Goal: Task Accomplishment & Management: Manage account settings

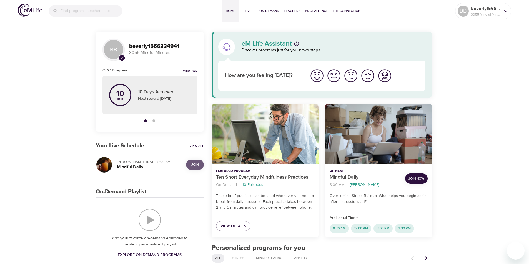
click at [196, 163] on span "Join" at bounding box center [194, 165] width 7 height 6
click at [506, 10] on icon at bounding box center [505, 11] width 6 height 6
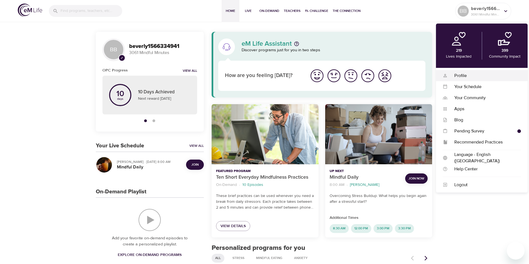
click at [467, 77] on div "Profile" at bounding box center [483, 76] width 73 height 6
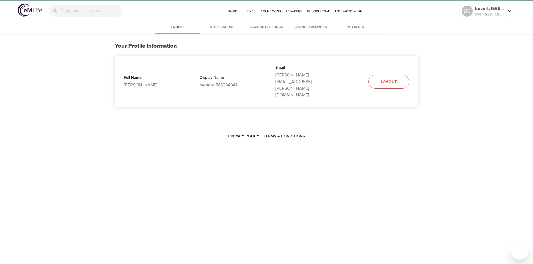
select select "10"
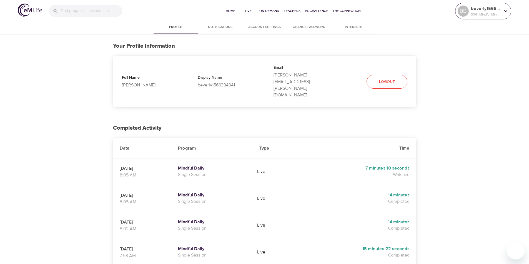
click at [506, 10] on icon at bounding box center [505, 11] width 6 height 6
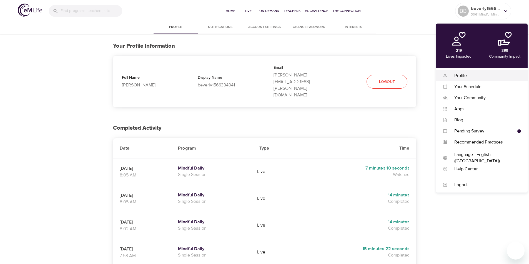
click at [462, 76] on div "Profile" at bounding box center [483, 76] width 73 height 6
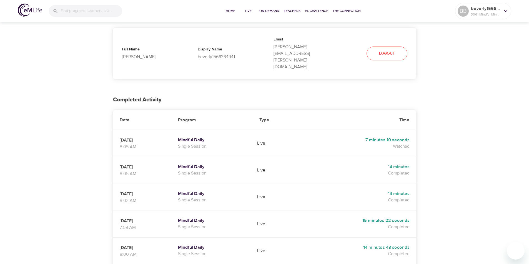
scroll to position [28, 0]
click at [503, 12] on icon at bounding box center [505, 11] width 6 height 6
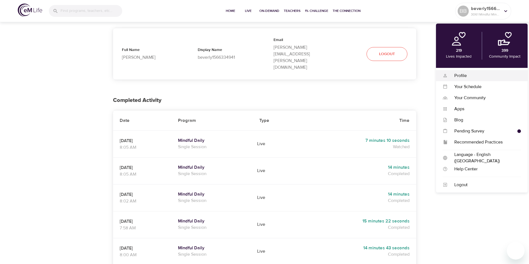
click at [461, 74] on div "Profile" at bounding box center [483, 76] width 73 height 6
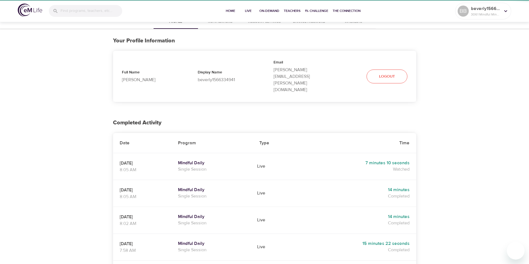
scroll to position [0, 0]
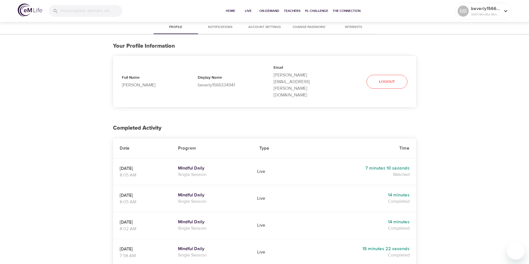
click at [425, 105] on div "Profile Notifications Account Settings Change Password Interests Your Profile I…" at bounding box center [264, 258] width 529 height 474
click at [298, 138] on th "Type" at bounding box center [275, 148] width 46 height 20
click at [232, 9] on span "Home" at bounding box center [230, 11] width 13 height 6
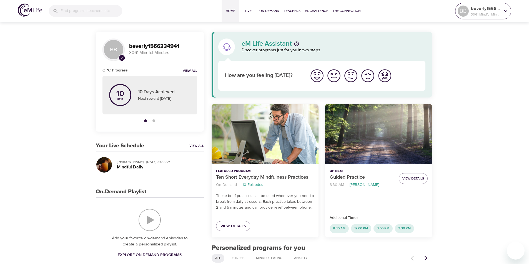
click at [505, 10] on icon at bounding box center [505, 11] width 6 height 6
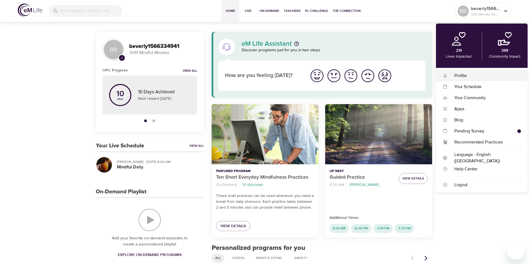
click at [466, 75] on div "Profile" at bounding box center [483, 76] width 73 height 6
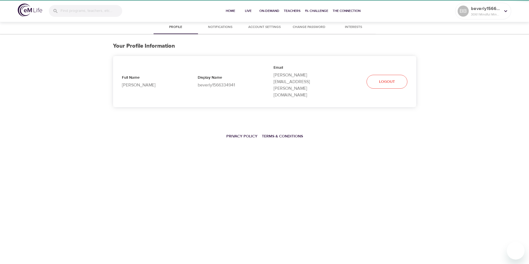
select select "10"
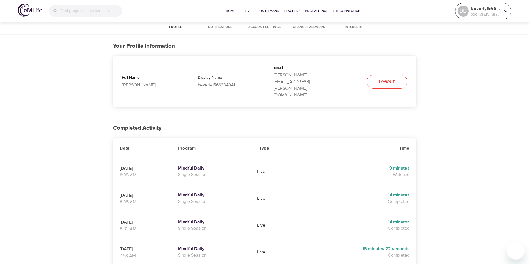
click at [505, 10] on icon at bounding box center [505, 11] width 6 height 6
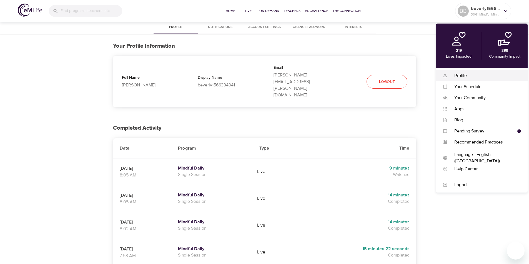
click at [457, 76] on div "Profile" at bounding box center [483, 76] width 73 height 6
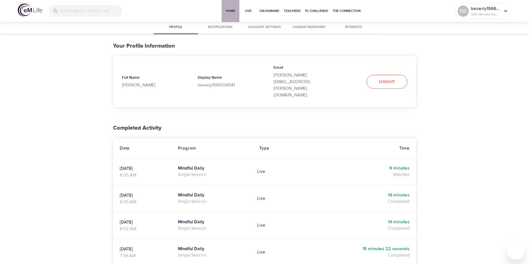
click at [228, 12] on span "Home" at bounding box center [230, 11] width 13 height 6
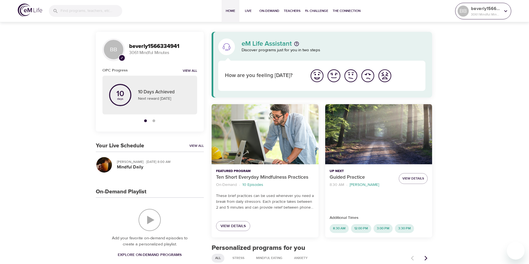
click at [504, 10] on icon at bounding box center [505, 11] width 6 height 6
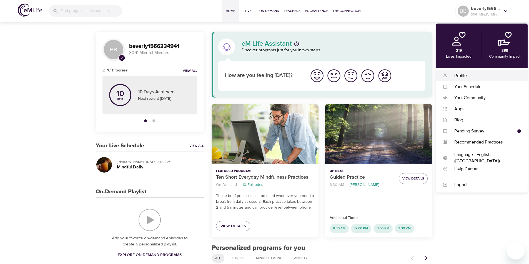
click at [463, 75] on div "Profile" at bounding box center [483, 76] width 73 height 6
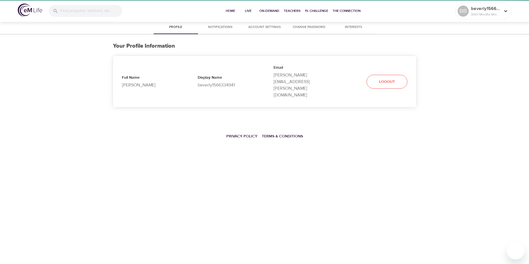
select select "10"
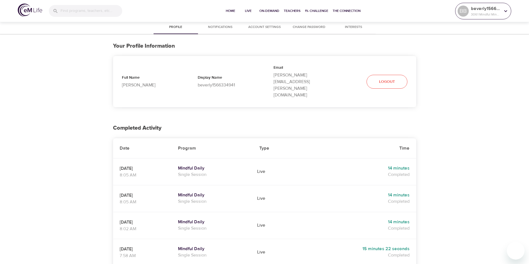
click at [506, 12] on icon at bounding box center [505, 11] width 6 height 6
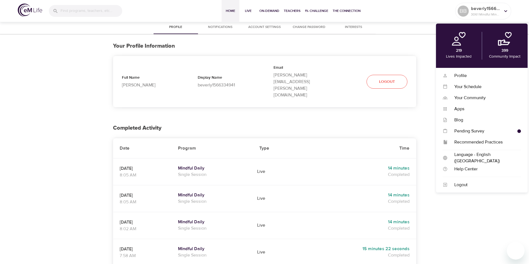
click at [233, 11] on span "Home" at bounding box center [230, 11] width 13 height 6
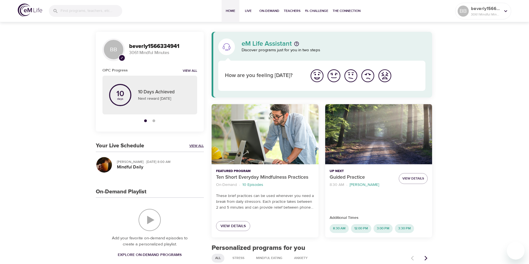
click at [195, 145] on link "View All" at bounding box center [196, 146] width 14 height 5
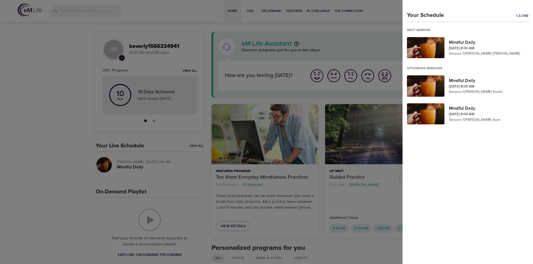
click at [390, 11] on div at bounding box center [266, 132] width 533 height 264
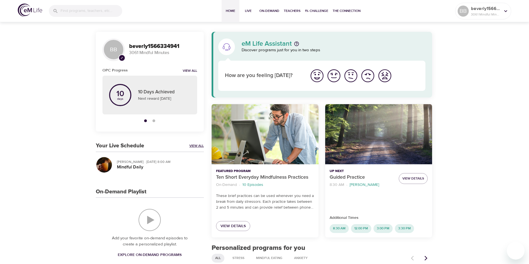
click at [196, 144] on link "View All" at bounding box center [196, 146] width 14 height 5
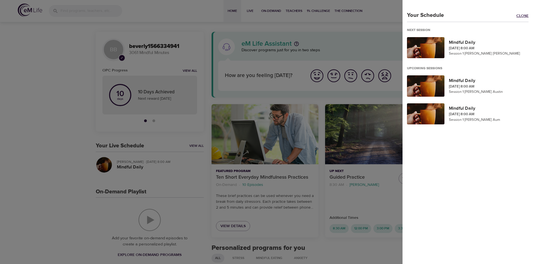
click at [519, 16] on link "Close" at bounding box center [524, 16] width 17 height 6
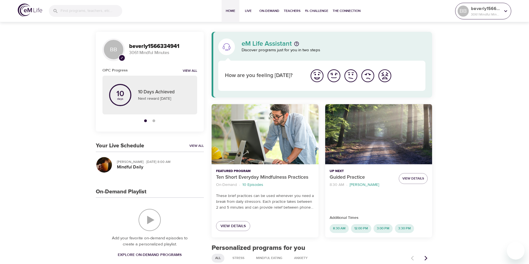
click at [497, 9] on p "beverly1566334941" at bounding box center [485, 8] width 29 height 7
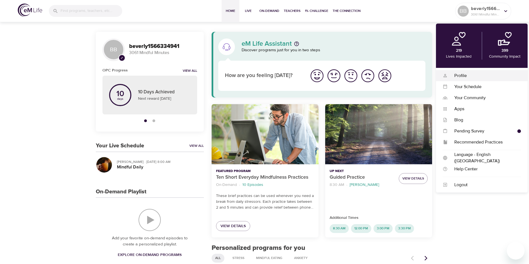
click at [467, 74] on div "Profile" at bounding box center [483, 76] width 73 height 6
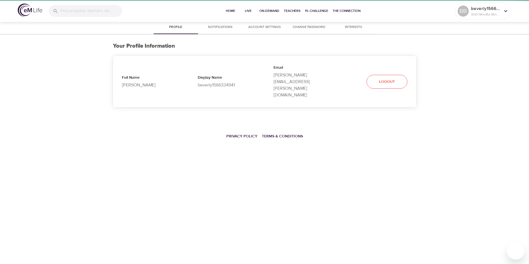
select select "10"
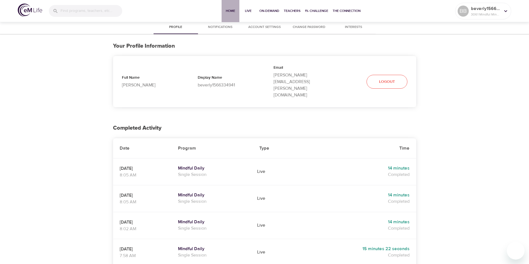
click at [230, 10] on span "Home" at bounding box center [230, 11] width 13 height 6
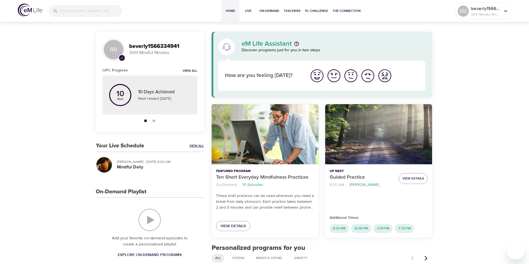
click at [200, 145] on link "View All" at bounding box center [196, 146] width 14 height 5
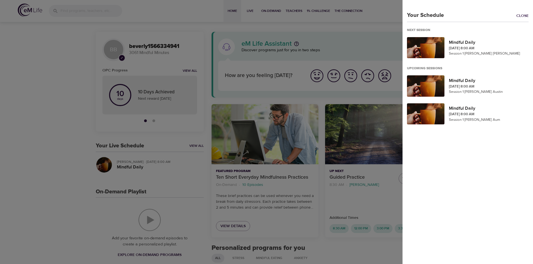
click at [181, 160] on div at bounding box center [266, 132] width 533 height 264
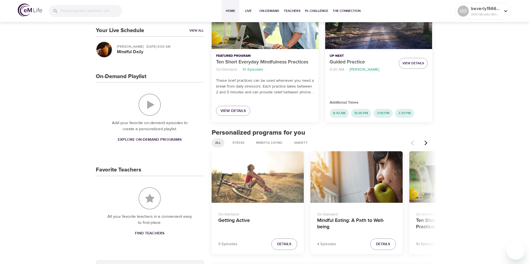
scroll to position [83, 0]
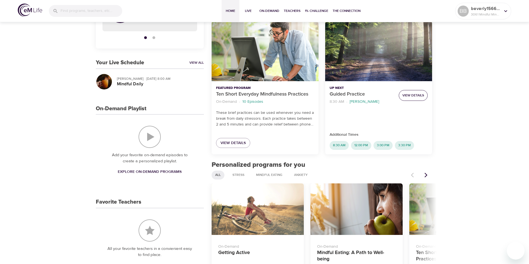
click at [411, 95] on span "View Details" at bounding box center [413, 96] width 22 height 6
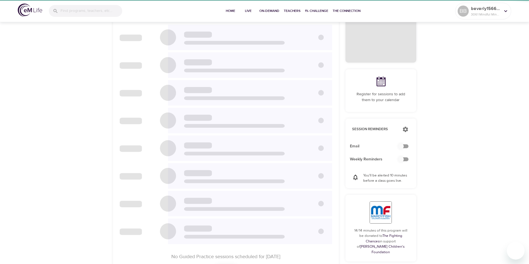
checkbox input "true"
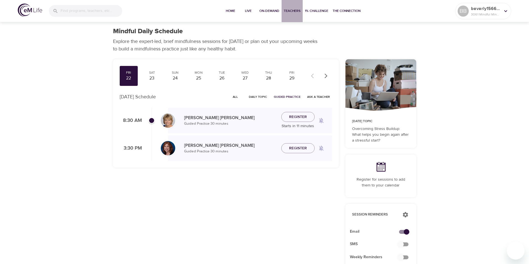
click at [292, 8] on span "Teachers" at bounding box center [292, 11] width 17 height 6
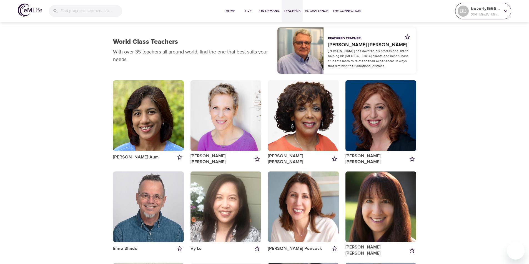
click at [505, 12] on icon at bounding box center [505, 11] width 6 height 6
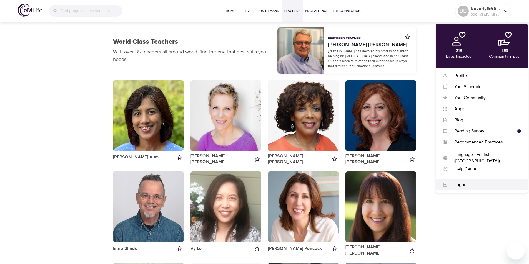
click at [462, 184] on div "Logout" at bounding box center [483, 185] width 73 height 6
